Goal: Navigation & Orientation: Find specific page/section

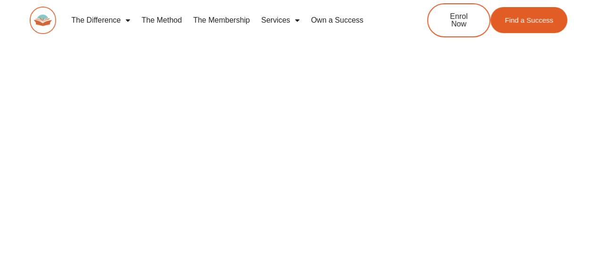
click at [284, 152] on div at bounding box center [299, 61] width 538 height 187
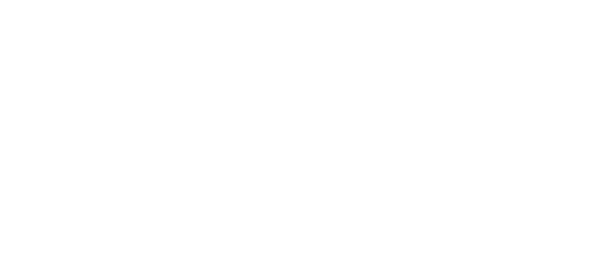
scroll to position [177, 0]
